Goal: Information Seeking & Learning: Find specific page/section

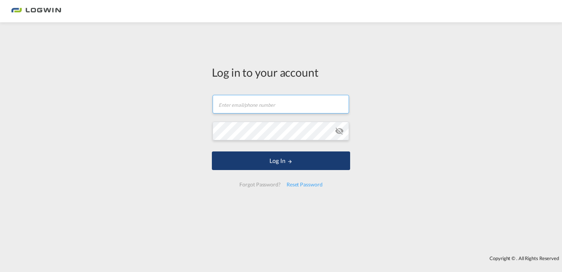
type input "[PERSON_NAME][EMAIL_ADDRESS][PERSON_NAME][DOMAIN_NAME]"
drag, startPoint x: 276, startPoint y: 163, endPoint x: 283, endPoint y: 163, distance: 7.1
click at [276, 163] on button "Log In" at bounding box center [281, 160] width 138 height 19
